Goal: Task Accomplishment & Management: Manage account settings

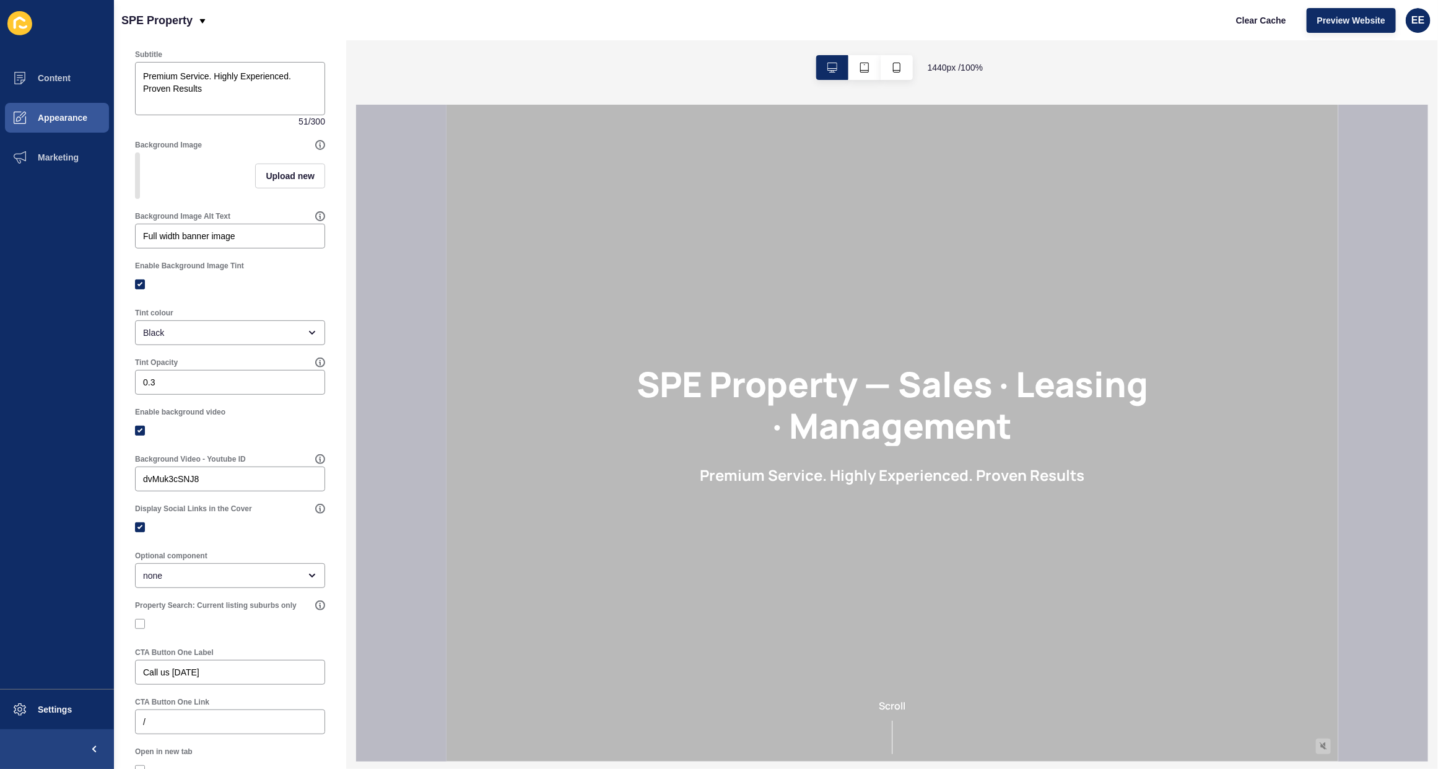
scroll to position [155, 0]
click at [156, 479] on input "dvMuk3cSNJ8" at bounding box center [230, 472] width 174 height 12
paste input "M1cbmEoZxVI"
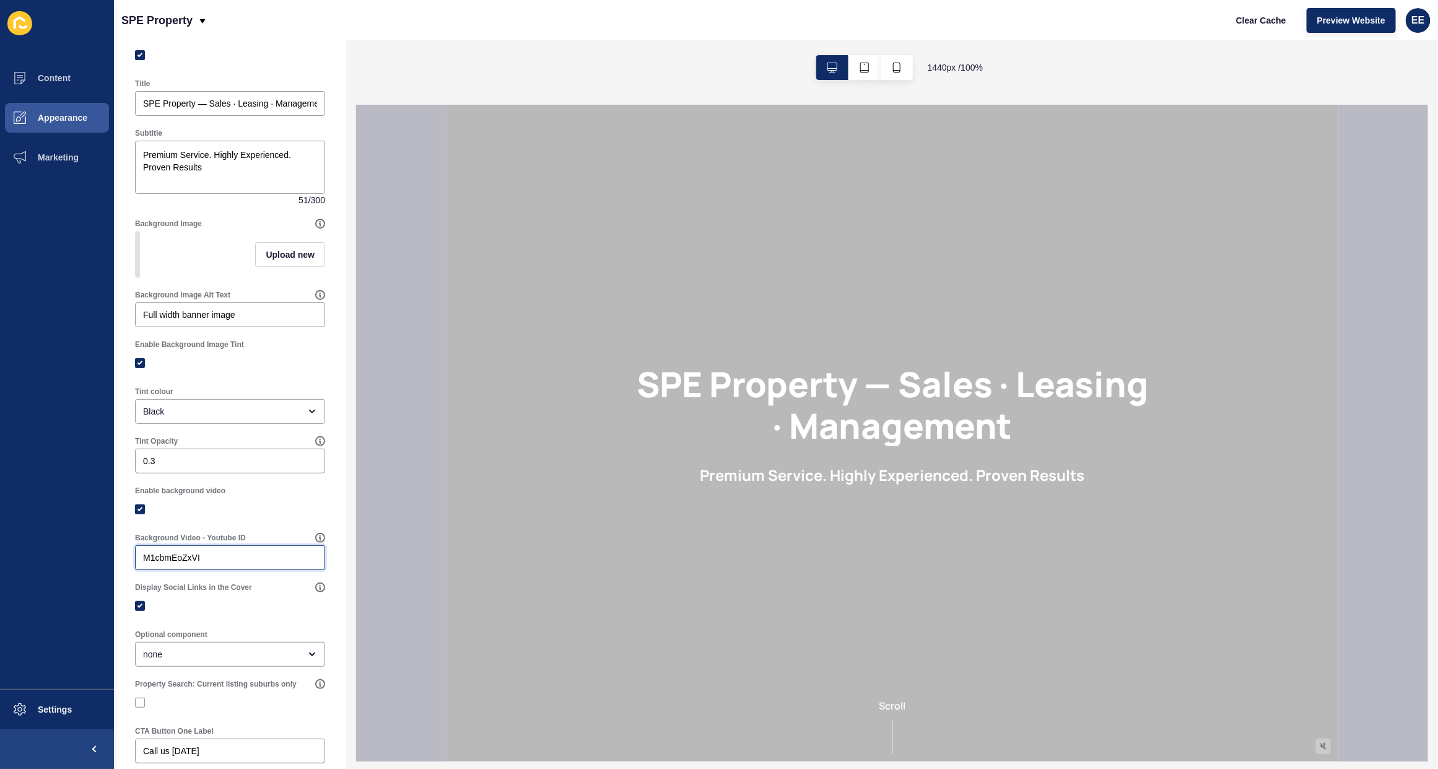
scroll to position [0, 0]
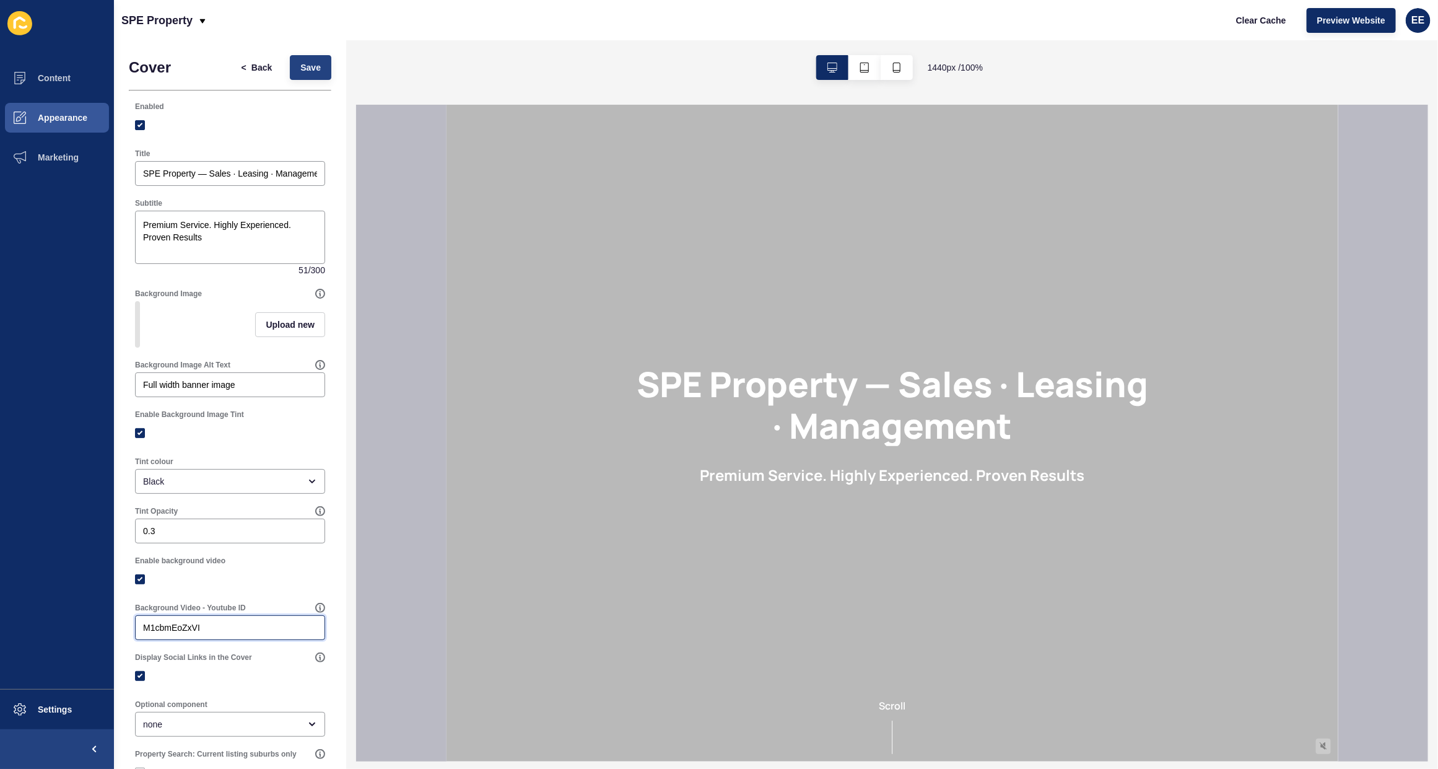
type input "M1cbmEoZxVI"
click at [313, 57] on button "Save" at bounding box center [311, 67] width 42 height 25
drag, startPoint x: 286, startPoint y: 68, endPoint x: 412, endPoint y: 412, distance: 366.3
click at [290, 68] on button "Save" at bounding box center [311, 67] width 42 height 25
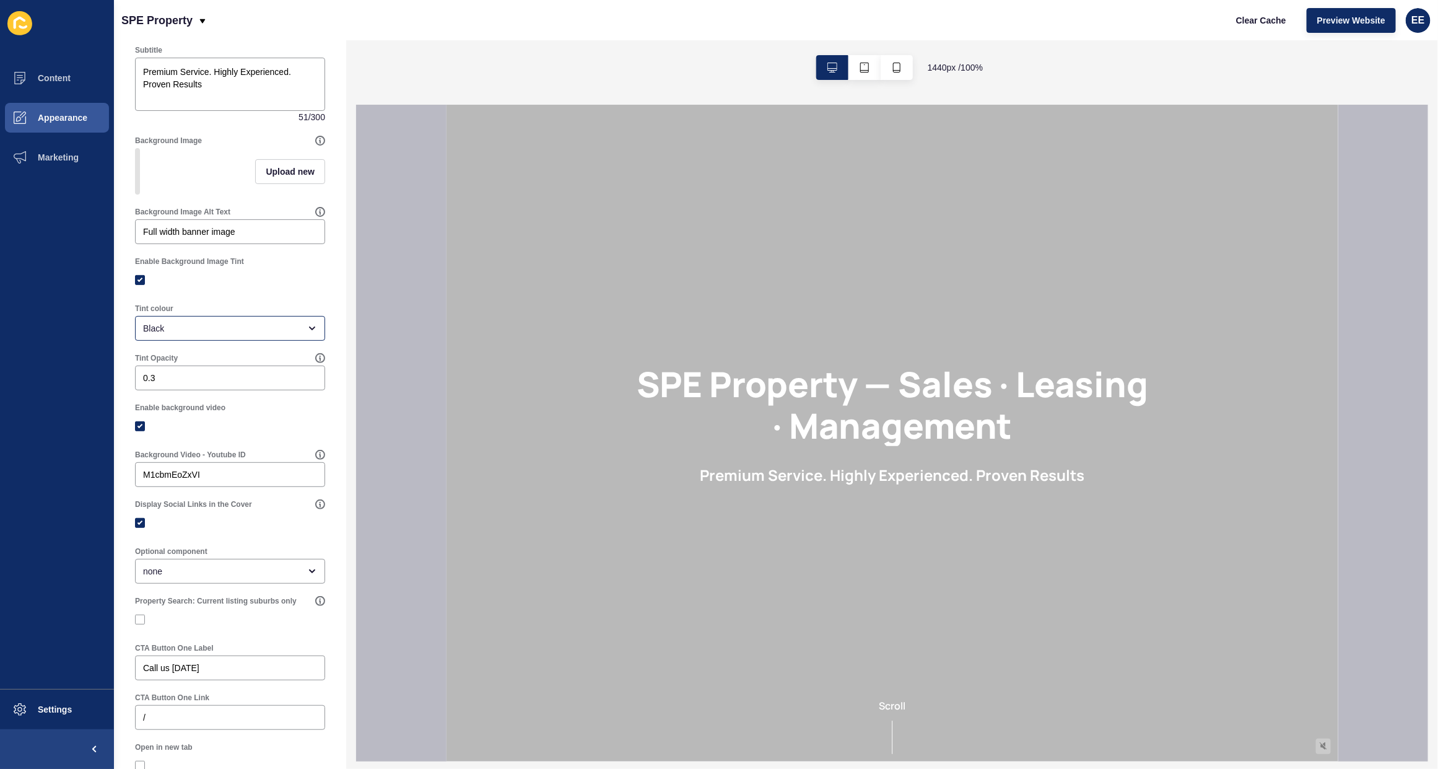
scroll to position [155, 0]
click at [230, 479] on input "M1cbmEoZxVI" at bounding box center [230, 472] width 174 height 12
click at [144, 479] on input "M1cbmEoZxVI" at bounding box center [230, 472] width 174 height 12
click at [1275, 25] on span "Clear Cache" at bounding box center [1261, 20] width 50 height 12
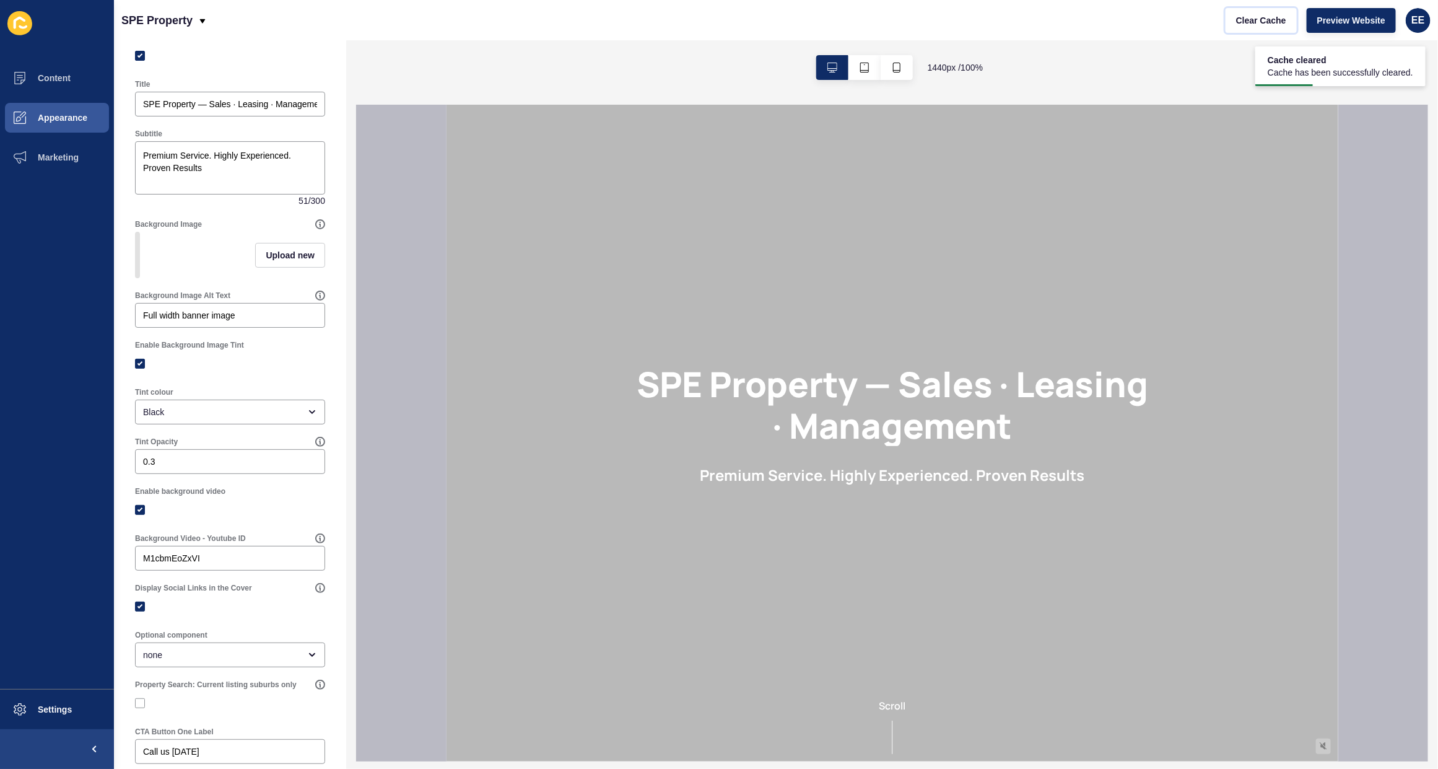
scroll to position [0, 0]
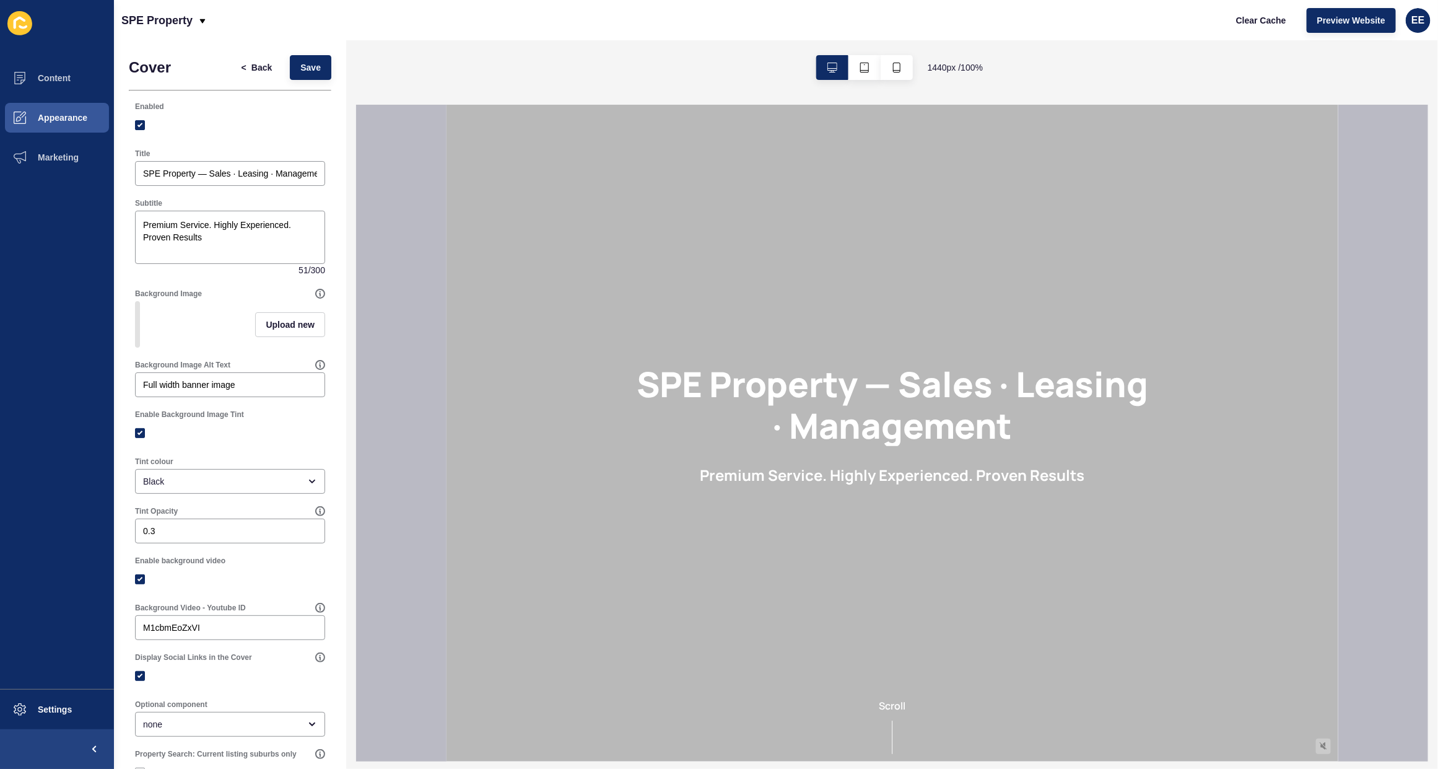
click at [138, 439] on div at bounding box center [230, 432] width 190 height 11
drag, startPoint x: 139, startPoint y: 443, endPoint x: 226, endPoint y: 450, distance: 87.0
click at [139, 438] on label at bounding box center [140, 433] width 10 height 10
click at [139, 437] on input "Enable Background Image Tint" at bounding box center [142, 433] width 8 height 8
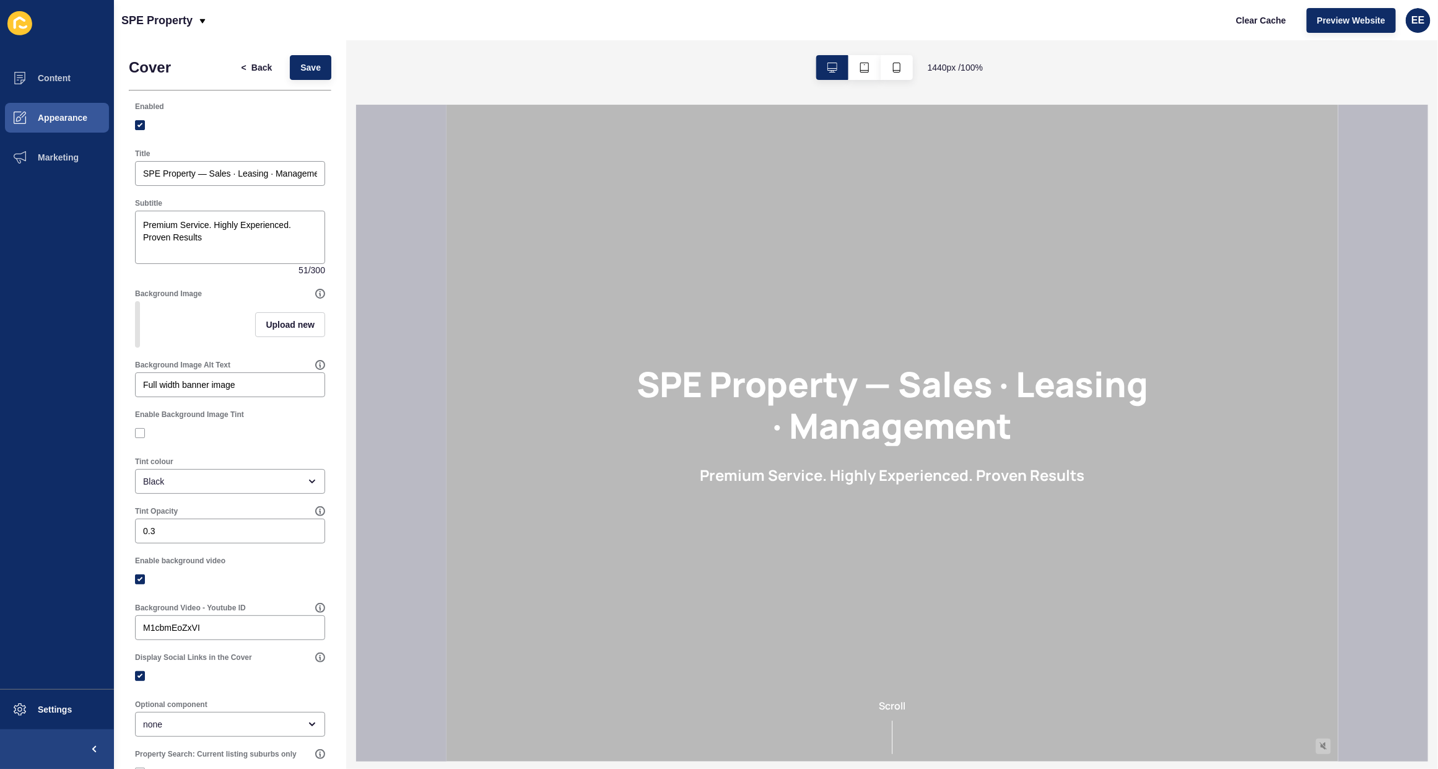
checkbox input "false"
click at [234, 439] on div at bounding box center [230, 432] width 190 height 11
click at [300, 63] on span "Save" at bounding box center [310, 67] width 20 height 12
click at [1351, 20] on span "Preview Website" at bounding box center [1352, 20] width 68 height 12
click at [1427, 17] on div "EE" at bounding box center [1418, 20] width 25 height 25
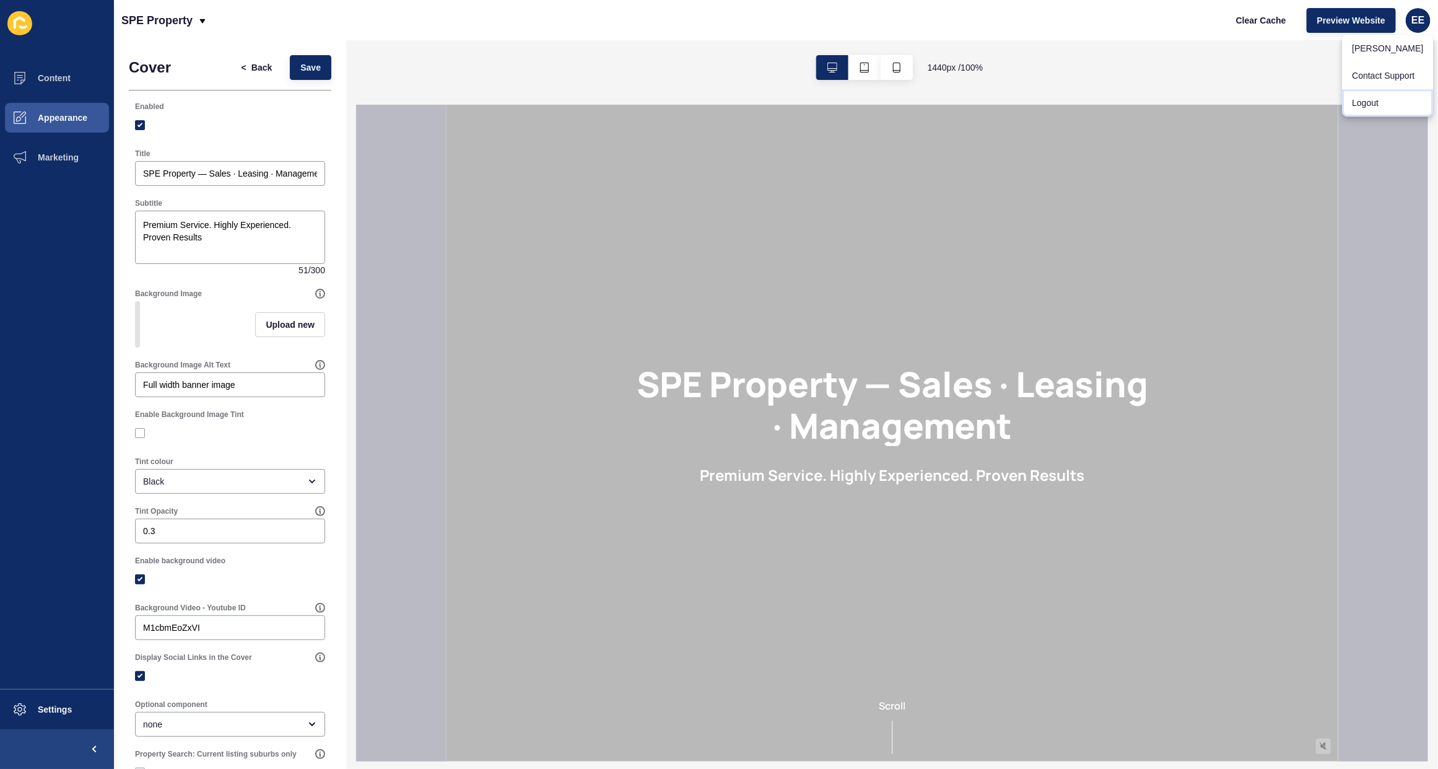
click at [1380, 100] on link "Logout" at bounding box center [1388, 102] width 91 height 27
